Goal: Task Accomplishment & Management: Complete application form

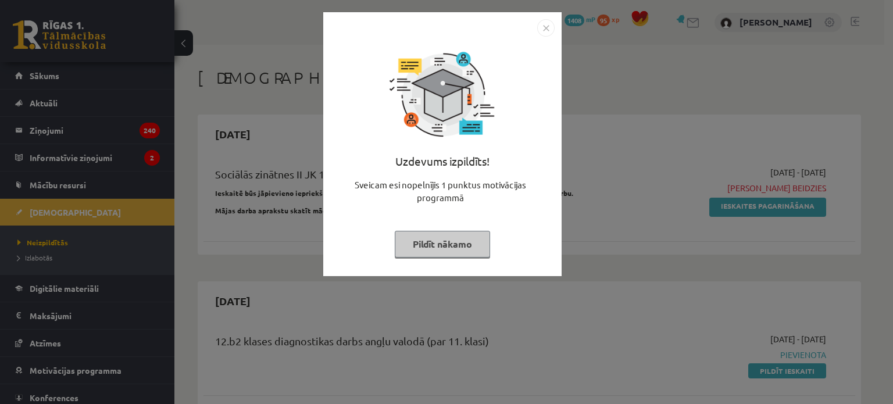
click at [542, 30] on img "Close" at bounding box center [545, 27] width 17 height 17
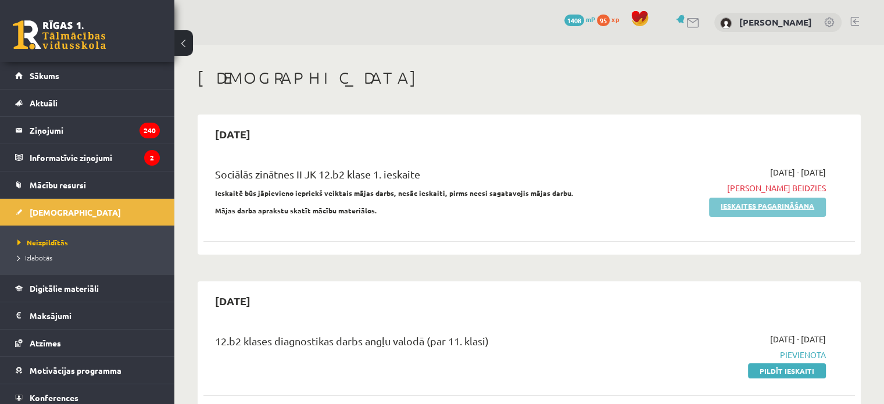
click at [795, 209] on link "Ieskaites pagarināšana" at bounding box center [767, 207] width 117 height 19
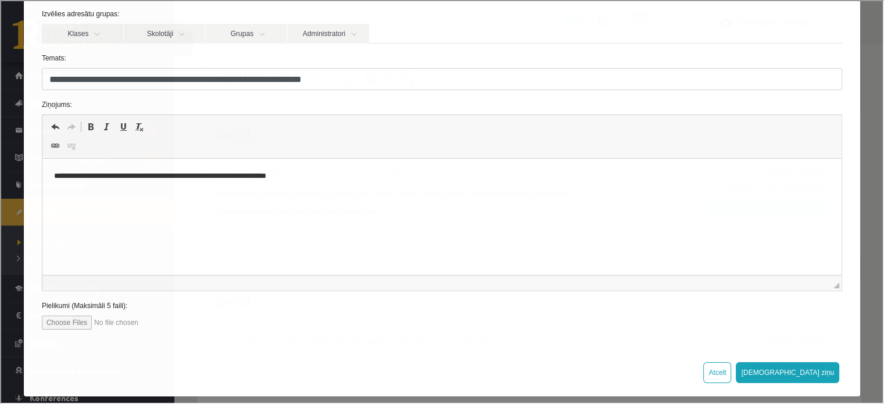
scroll to position [110, 0]
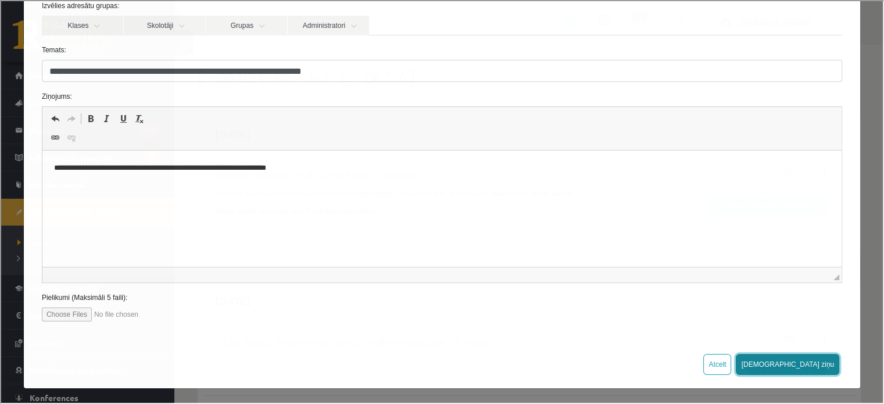
click at [814, 362] on button "[DEMOGRAPHIC_DATA] ziņu" at bounding box center [786, 363] width 103 height 21
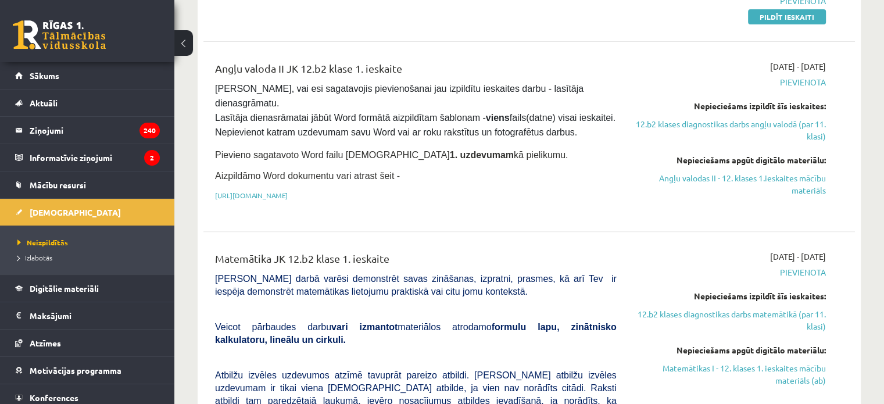
scroll to position [291, 0]
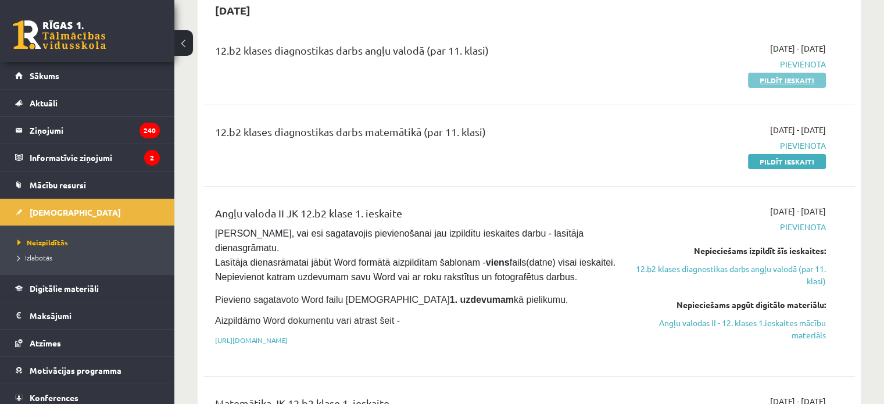
click at [800, 85] on link "Pildīt ieskaiti" at bounding box center [787, 80] width 78 height 15
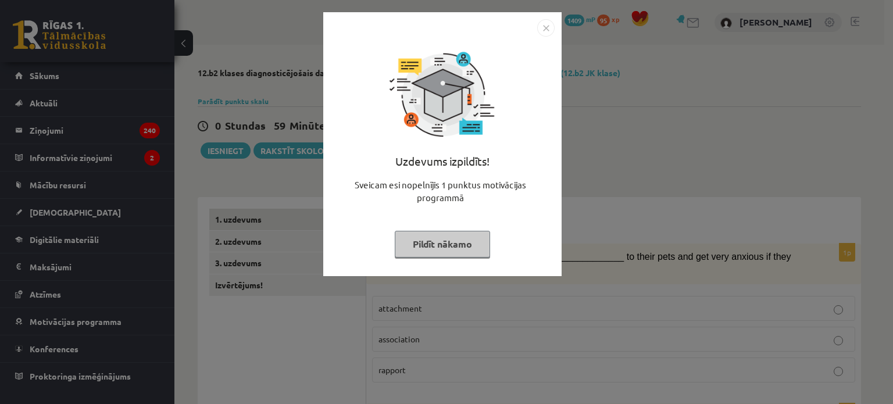
click at [546, 27] on img "Close" at bounding box center [545, 27] width 17 height 17
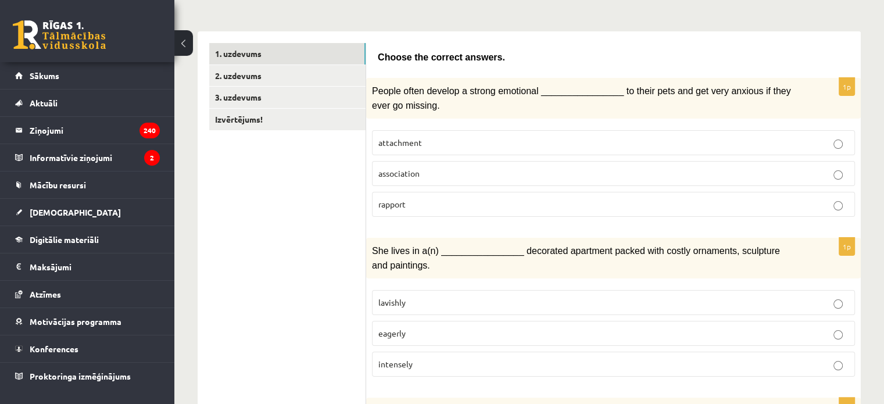
scroll to position [174, 0]
